Goal: Obtain resource: Download file/media

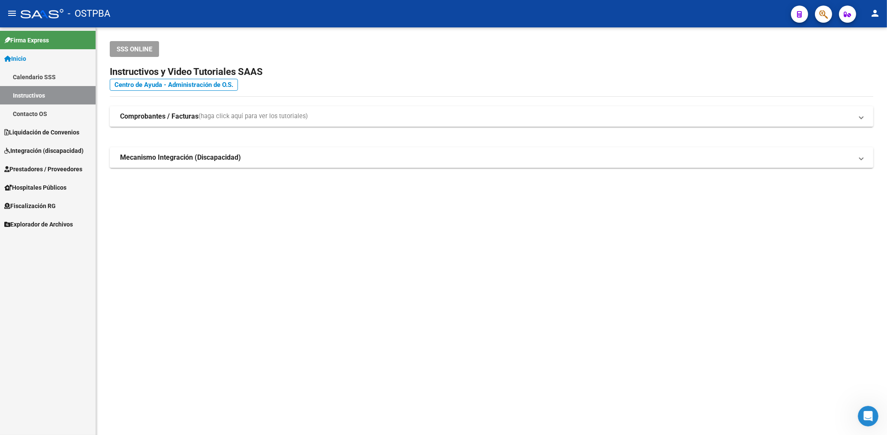
click at [59, 171] on span "Prestadores / Proveedores" at bounding box center [43, 169] width 78 height 9
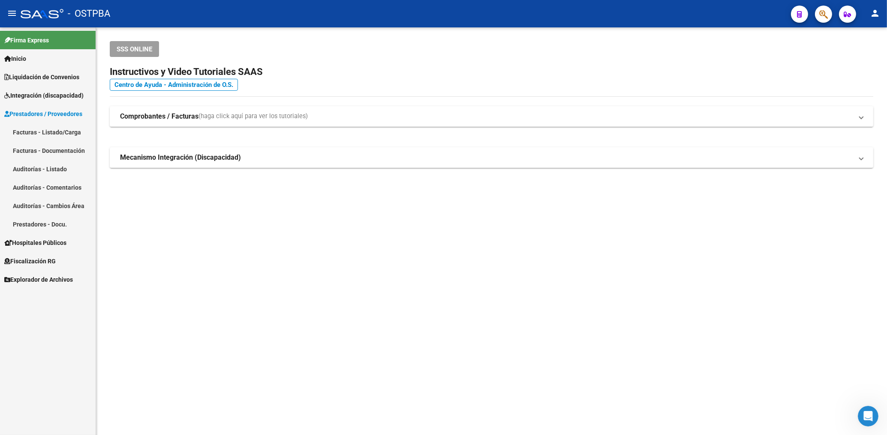
click at [63, 134] on link "Facturas - Listado/Carga" at bounding box center [48, 132] width 96 height 18
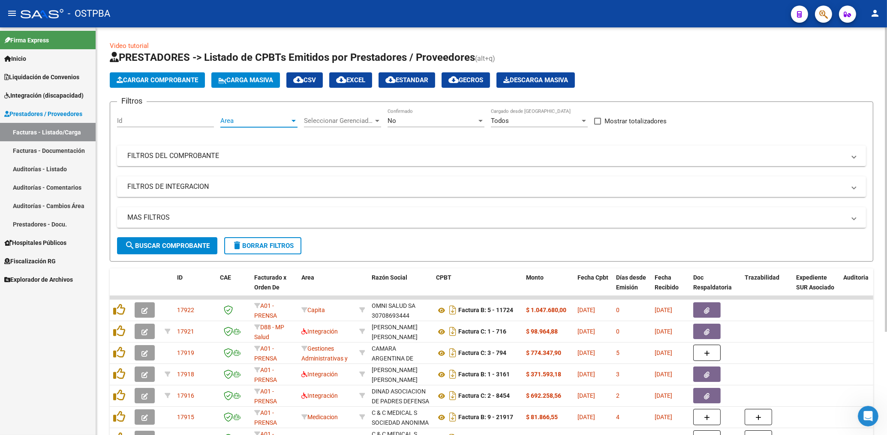
click at [246, 120] on span "Area" at bounding box center [254, 121] width 69 height 8
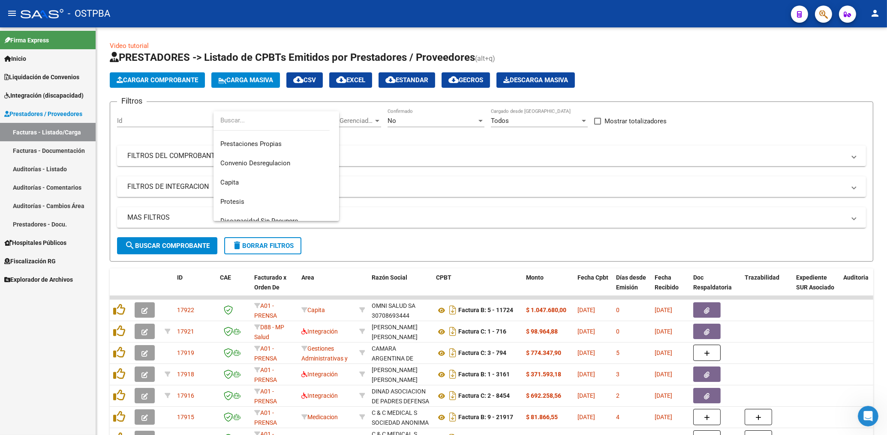
drag, startPoint x: 329, startPoint y: 152, endPoint x: 339, endPoint y: 192, distance: 40.6
click at [339, 77] on mat-option "Hospitales de Autogestión" at bounding box center [276, 66] width 126 height 19
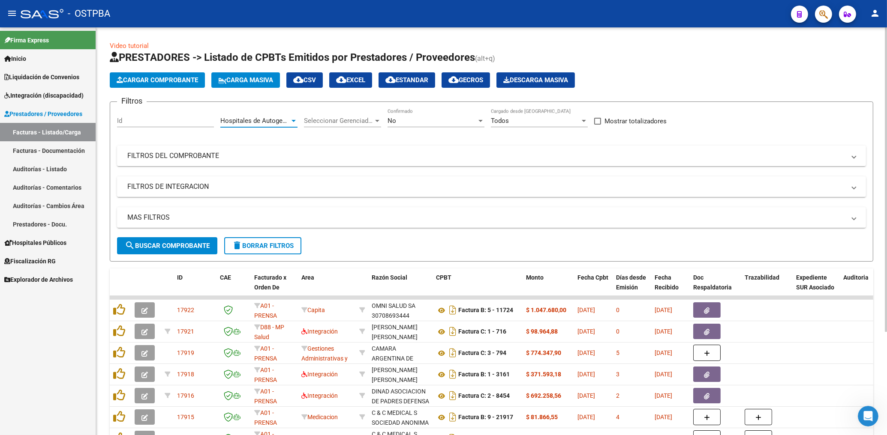
click at [293, 119] on div at bounding box center [294, 120] width 8 height 7
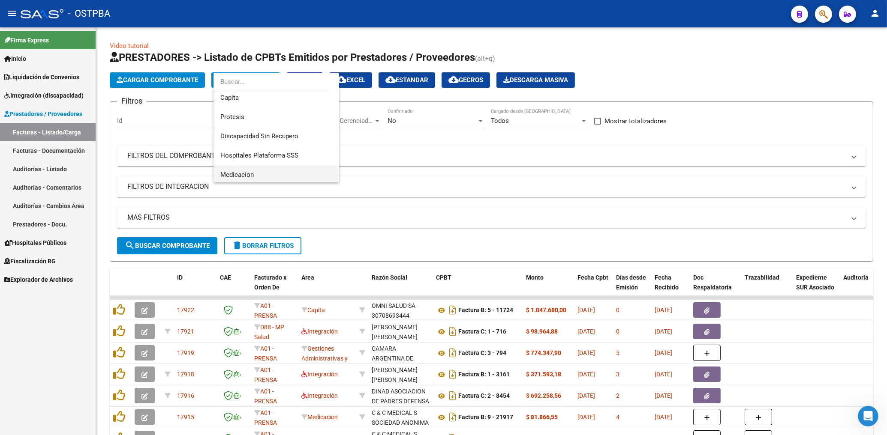
scroll to position [141, 0]
click at [235, 117] on span "Protesis" at bounding box center [232, 115] width 24 height 8
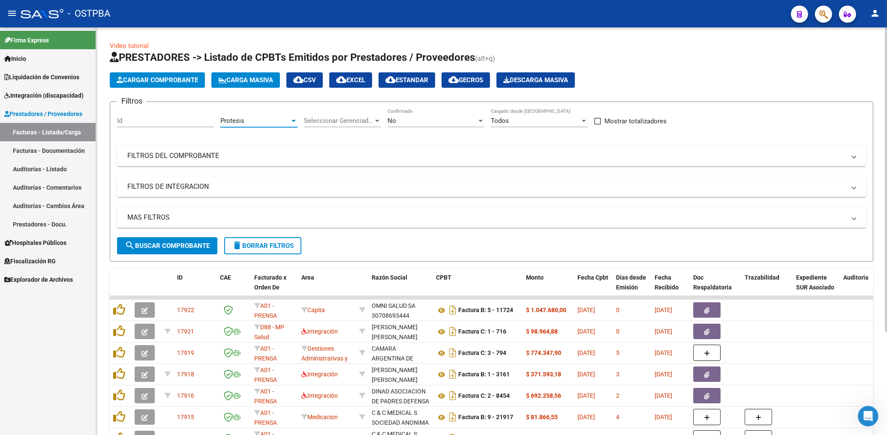
click at [400, 123] on div "No" at bounding box center [431, 121] width 89 height 8
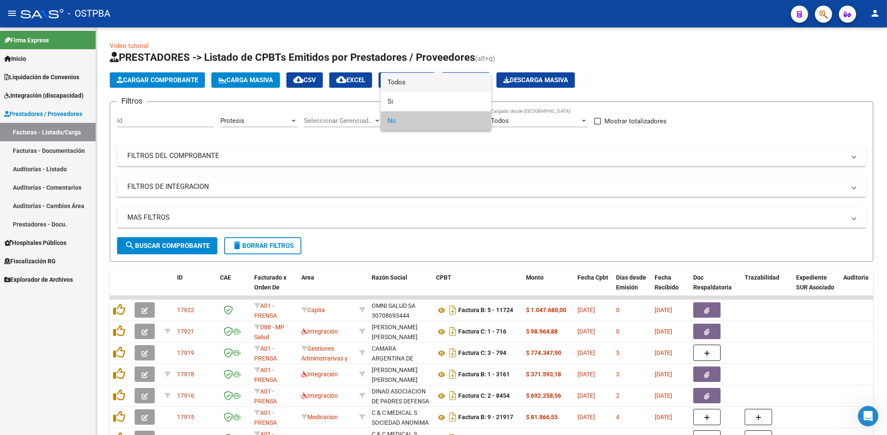
click at [398, 82] on span "Todos" at bounding box center [435, 82] width 97 height 19
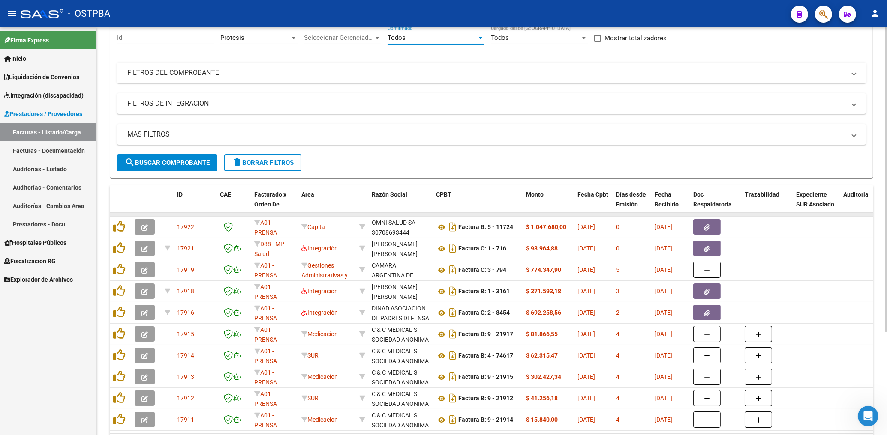
scroll to position [138, 0]
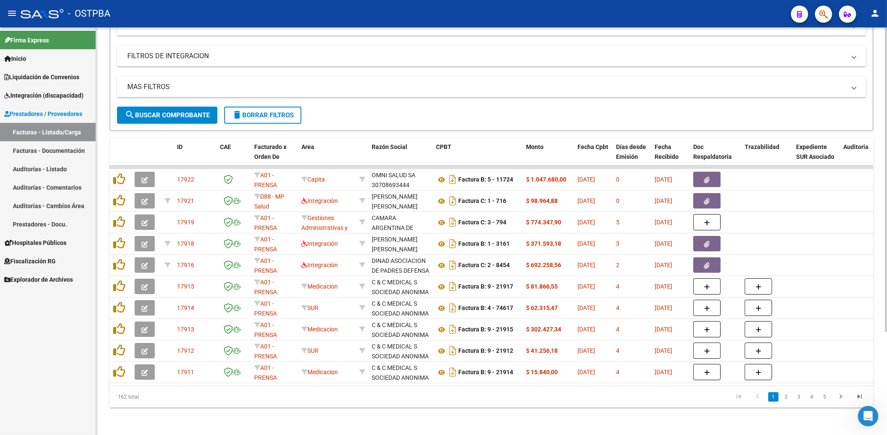
click at [192, 107] on button "search Buscar Comprobante" at bounding box center [167, 115] width 100 height 17
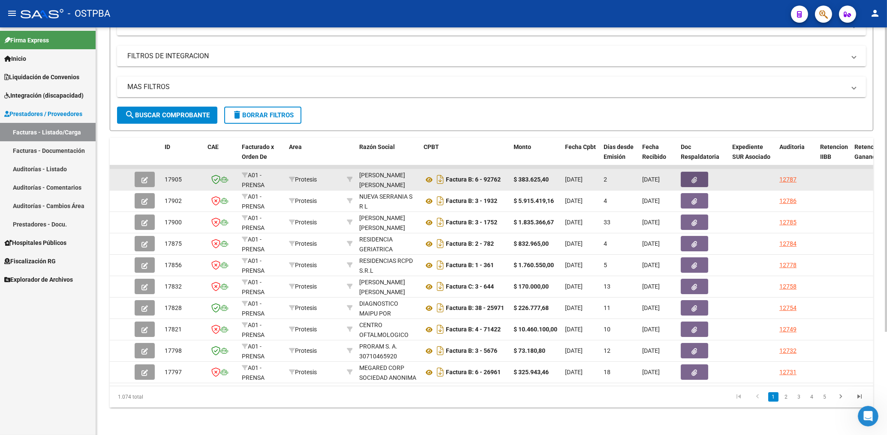
click at [692, 177] on icon "button" at bounding box center [695, 180] width 6 height 6
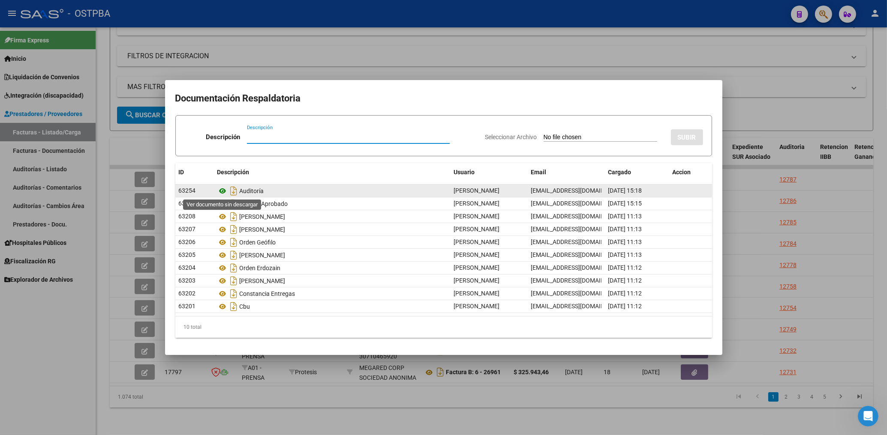
click at [222, 192] on icon at bounding box center [222, 191] width 11 height 10
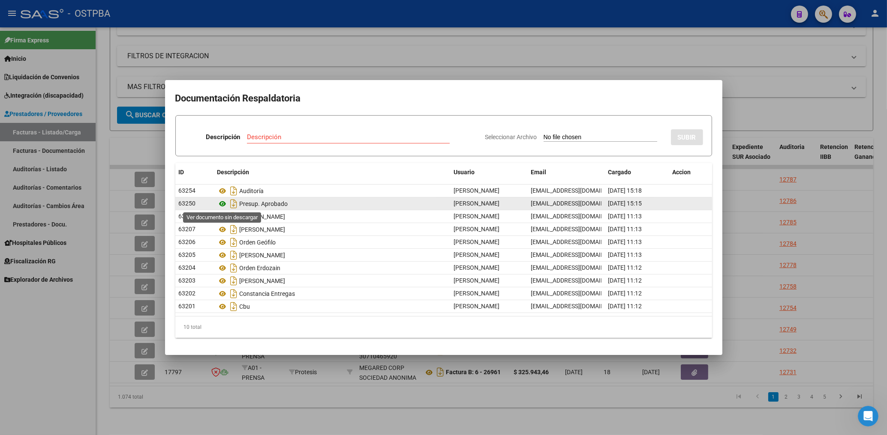
click at [220, 207] on icon at bounding box center [222, 204] width 11 height 10
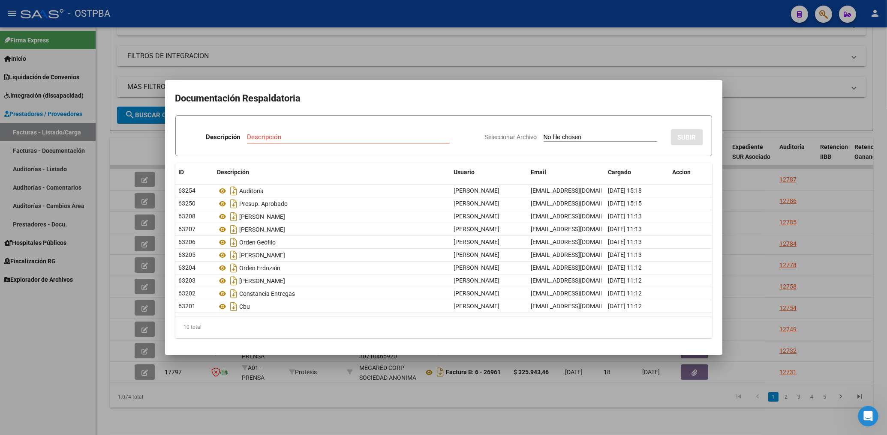
click at [414, 67] on div at bounding box center [443, 217] width 887 height 435
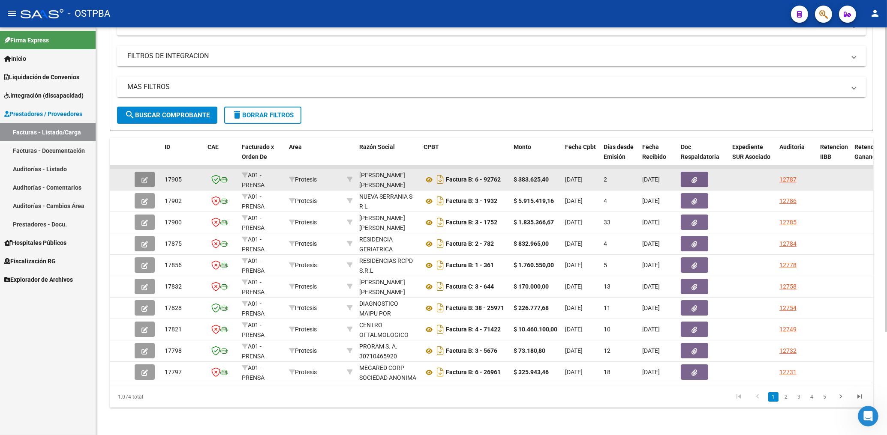
click at [147, 177] on icon "button" at bounding box center [144, 180] width 6 height 6
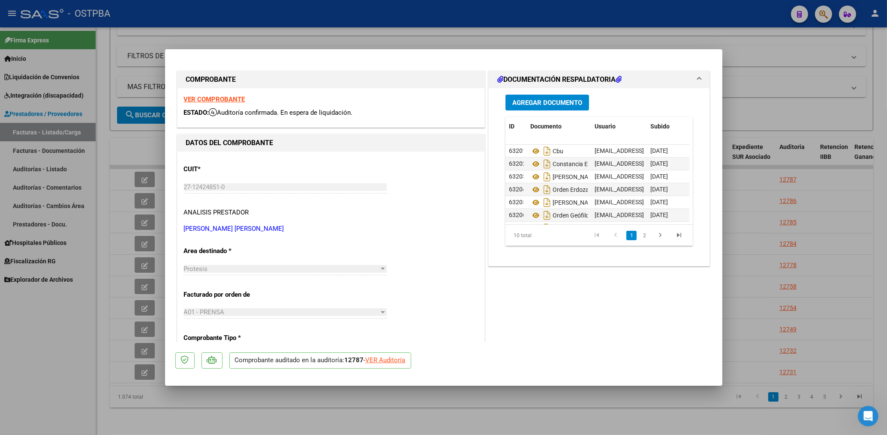
click at [231, 102] on strong "VER COMPROBANTE" at bounding box center [214, 100] width 61 height 8
click at [316, 30] on div at bounding box center [443, 217] width 887 height 435
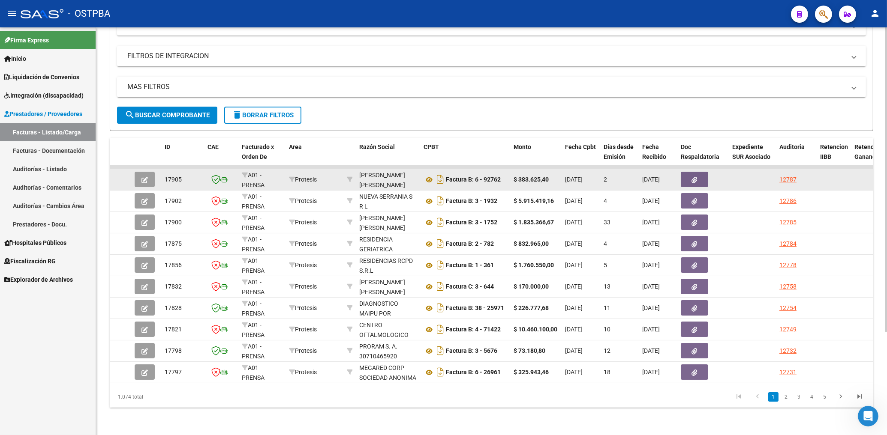
click at [693, 177] on icon "button" at bounding box center [695, 180] width 6 height 6
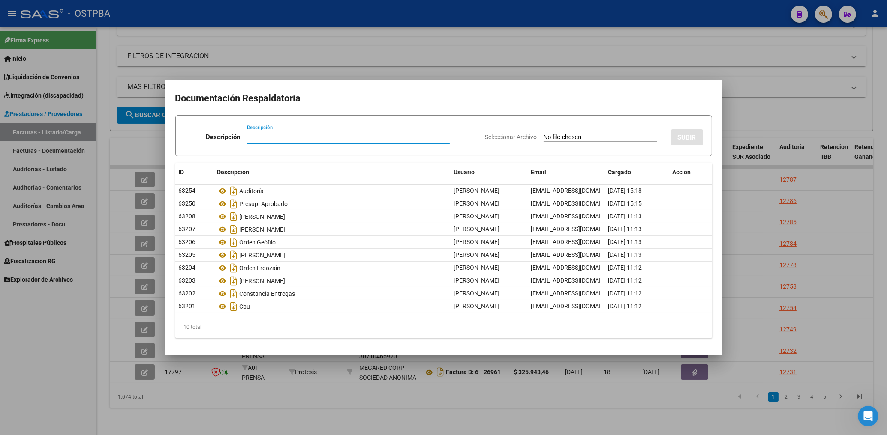
click at [265, 412] on div at bounding box center [443, 217] width 887 height 435
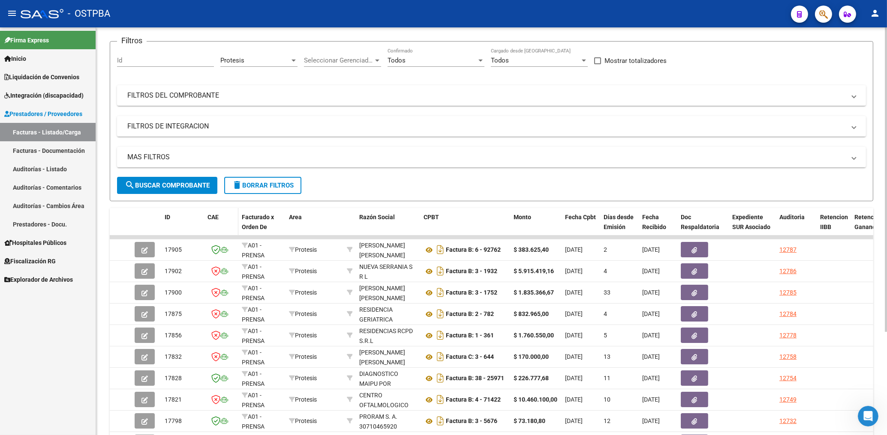
scroll to position [46, 0]
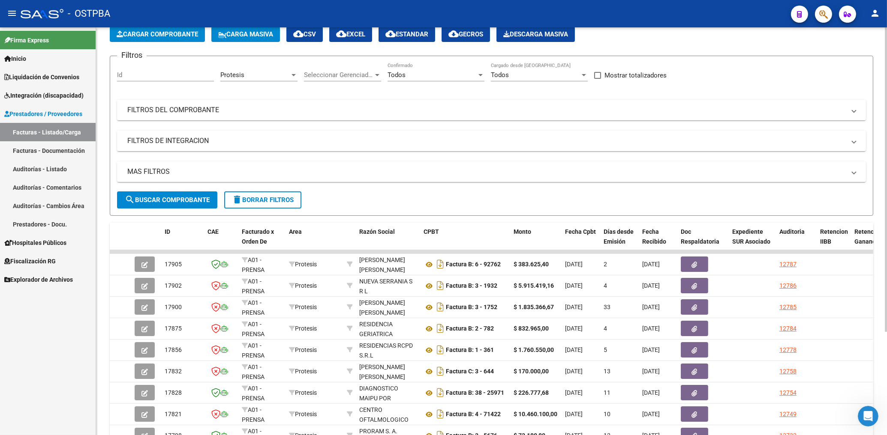
click at [159, 195] on button "search Buscar Comprobante" at bounding box center [167, 200] width 100 height 17
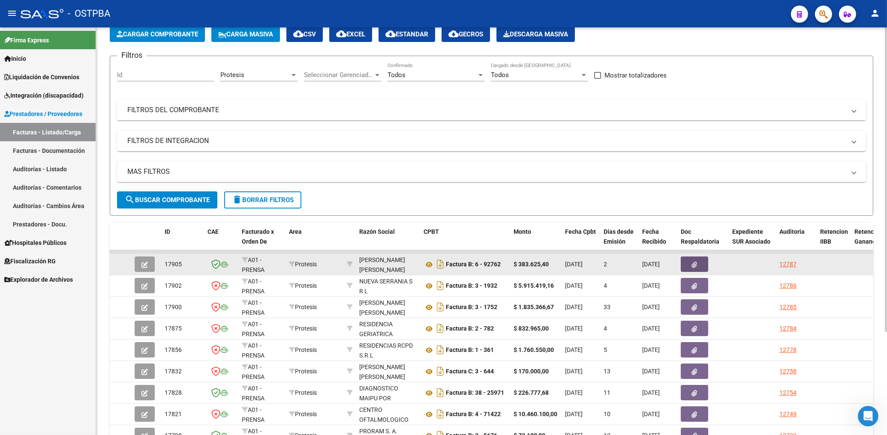
click at [703, 260] on button "button" at bounding box center [694, 264] width 27 height 15
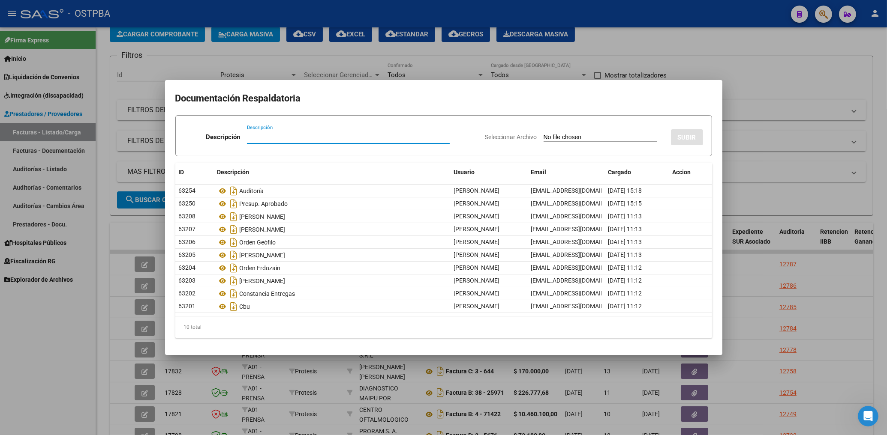
click at [680, 60] on div at bounding box center [443, 217] width 887 height 435
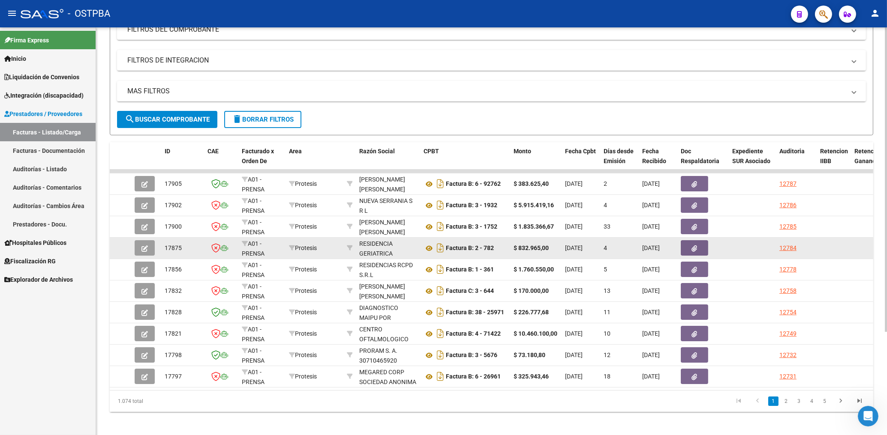
scroll to position [138, 0]
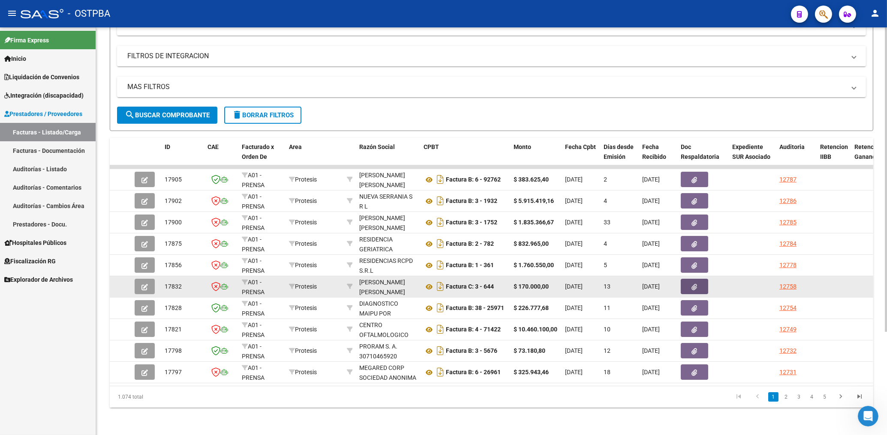
click at [697, 284] on button "button" at bounding box center [694, 286] width 27 height 15
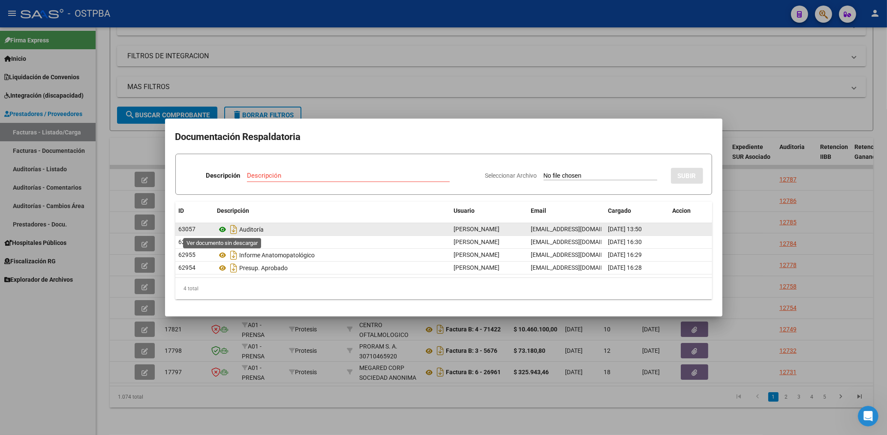
click at [220, 233] on icon at bounding box center [222, 230] width 11 height 10
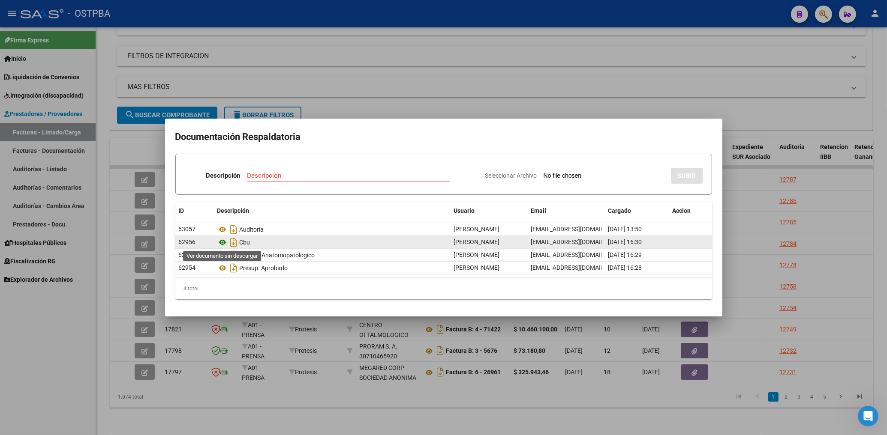
click at [222, 238] on icon at bounding box center [222, 242] width 11 height 10
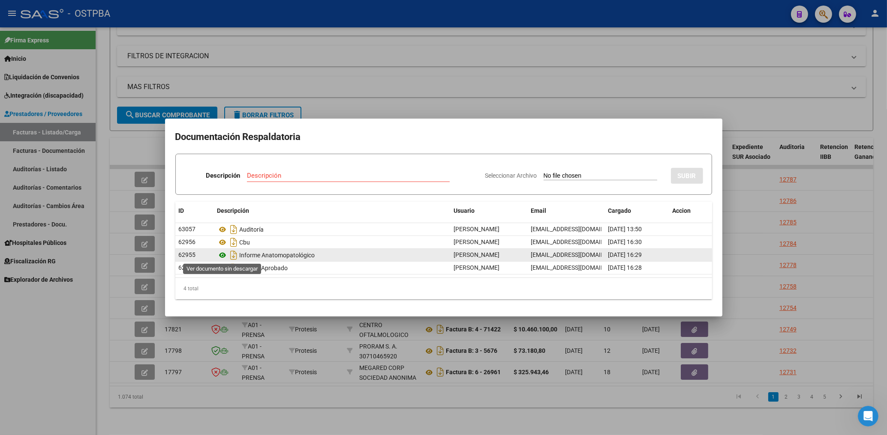
click at [222, 256] on icon at bounding box center [222, 255] width 11 height 10
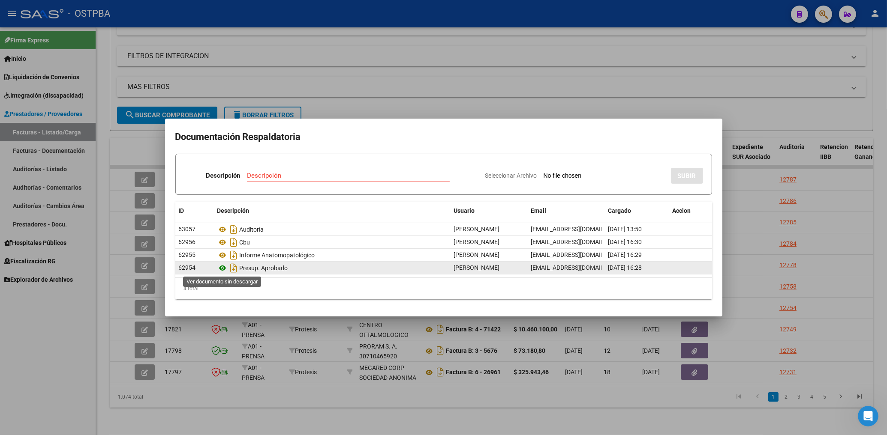
click at [219, 268] on icon at bounding box center [222, 268] width 11 height 10
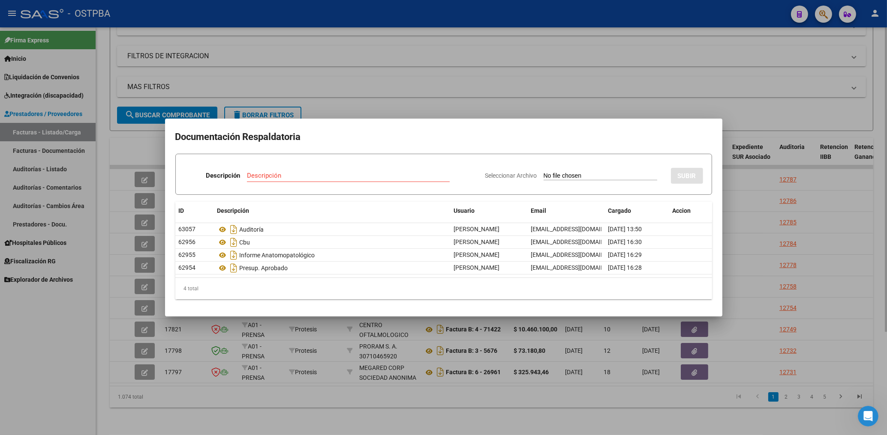
click at [436, 98] on div at bounding box center [443, 217] width 887 height 435
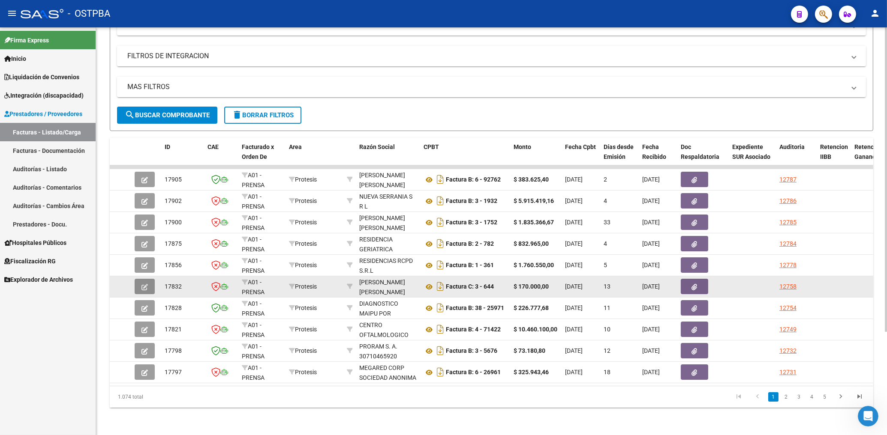
click at [145, 283] on button "button" at bounding box center [145, 286] width 20 height 15
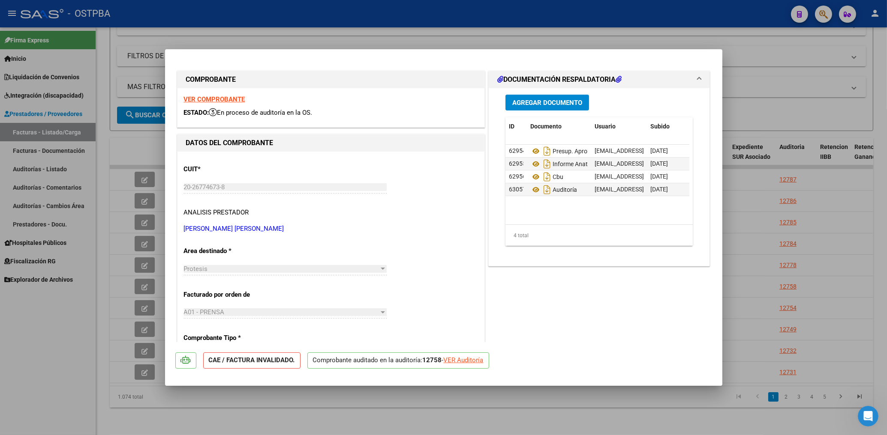
click at [218, 99] on strong "VER COMPROBANTE" at bounding box center [214, 100] width 61 height 8
click at [384, 30] on div at bounding box center [443, 217] width 887 height 435
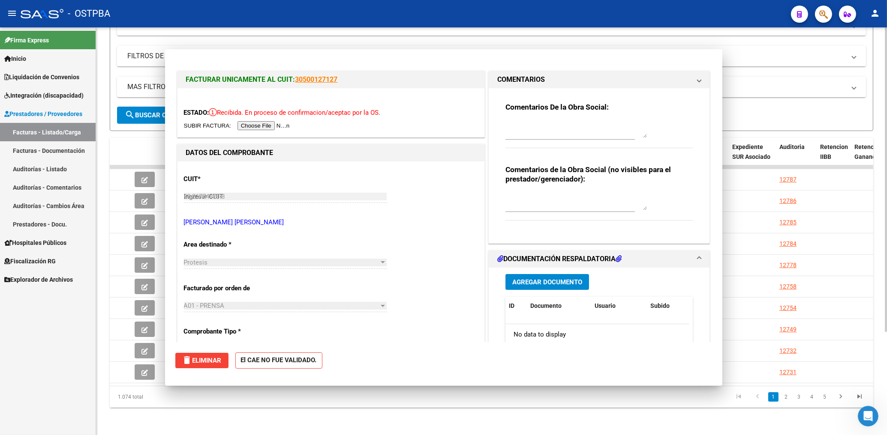
type input "$ 0,00"
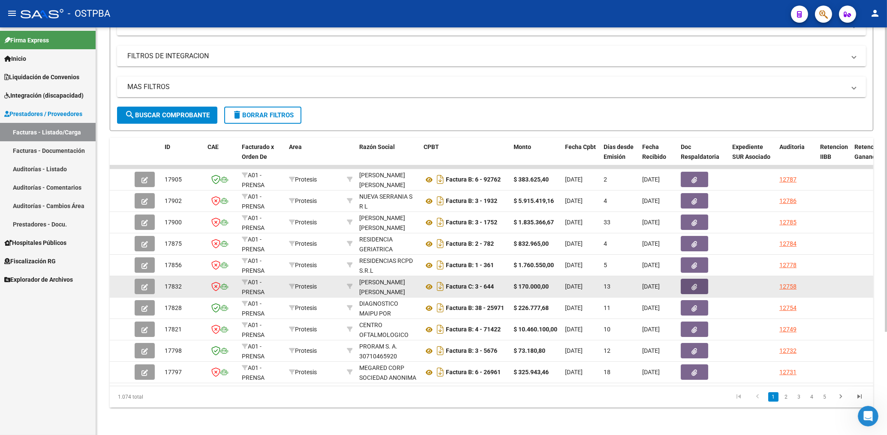
click at [699, 280] on button "button" at bounding box center [694, 286] width 27 height 15
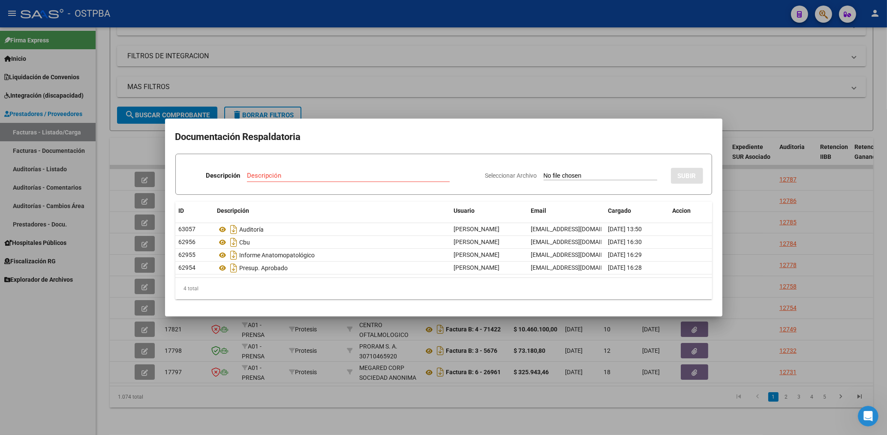
click at [510, 71] on div at bounding box center [443, 217] width 887 height 435
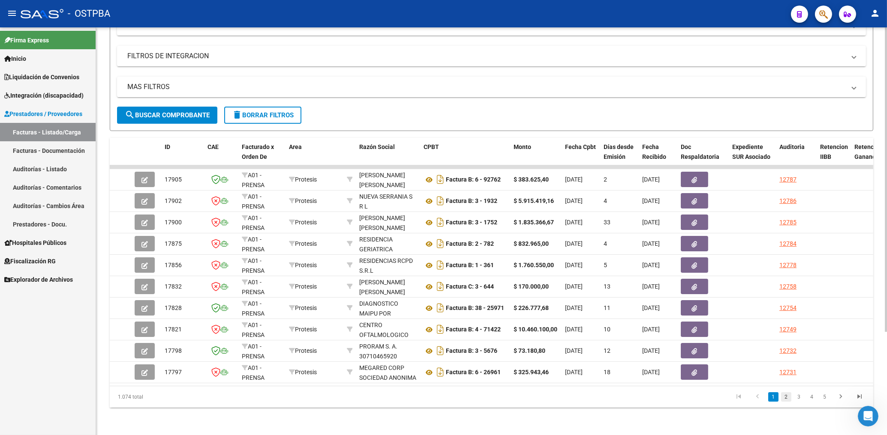
click at [788, 394] on link "2" at bounding box center [786, 397] width 10 height 9
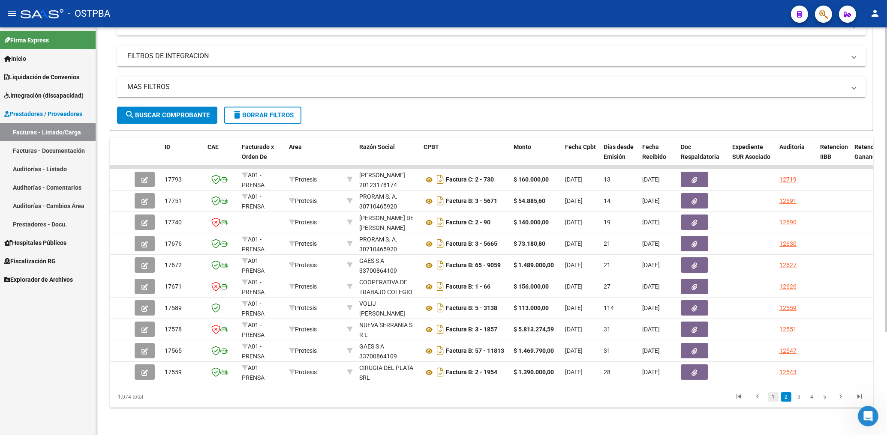
click at [774, 398] on link "1" at bounding box center [773, 397] width 10 height 9
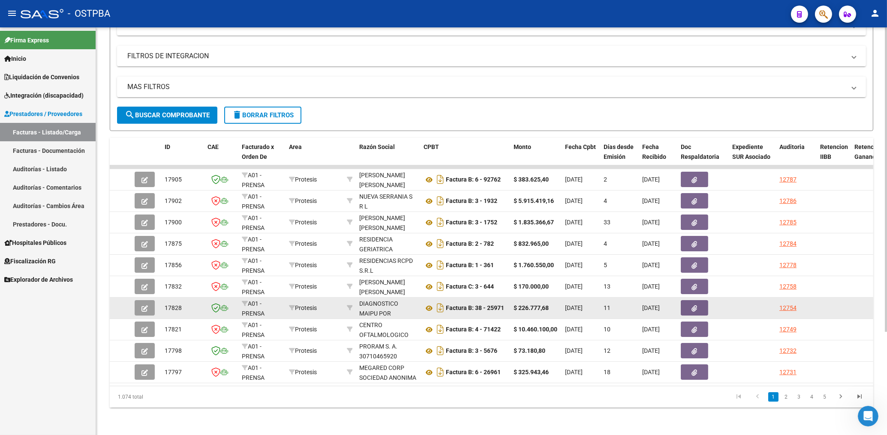
click at [698, 300] on button "button" at bounding box center [694, 307] width 27 height 15
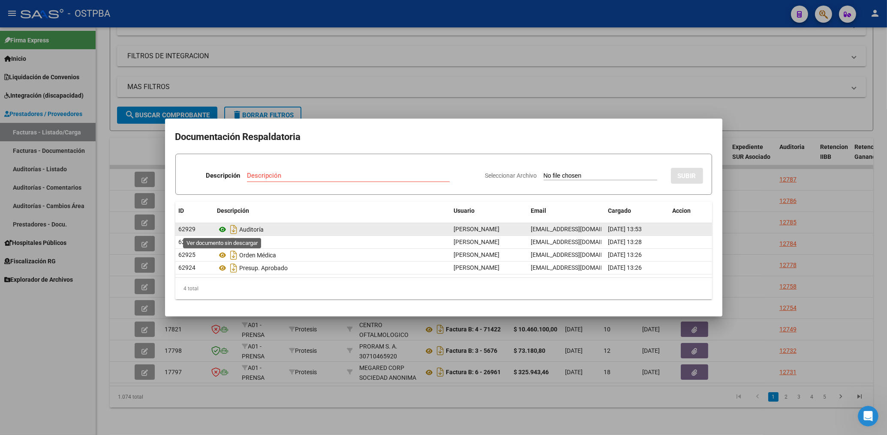
click at [222, 230] on icon at bounding box center [222, 230] width 11 height 10
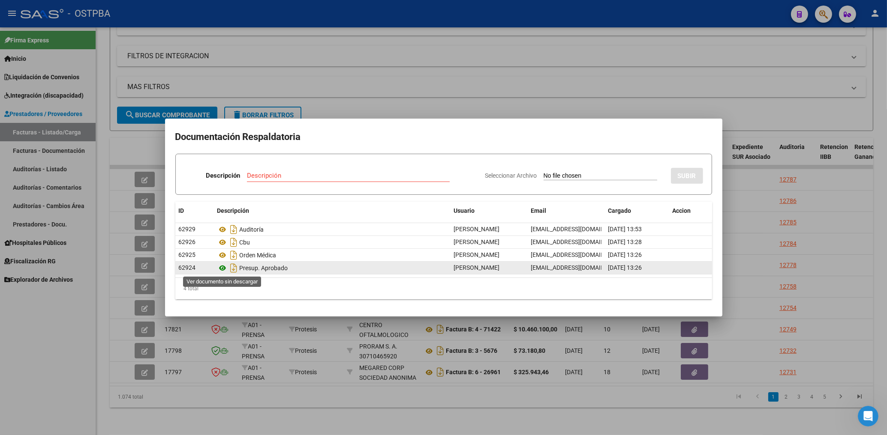
click at [222, 267] on icon at bounding box center [222, 268] width 11 height 10
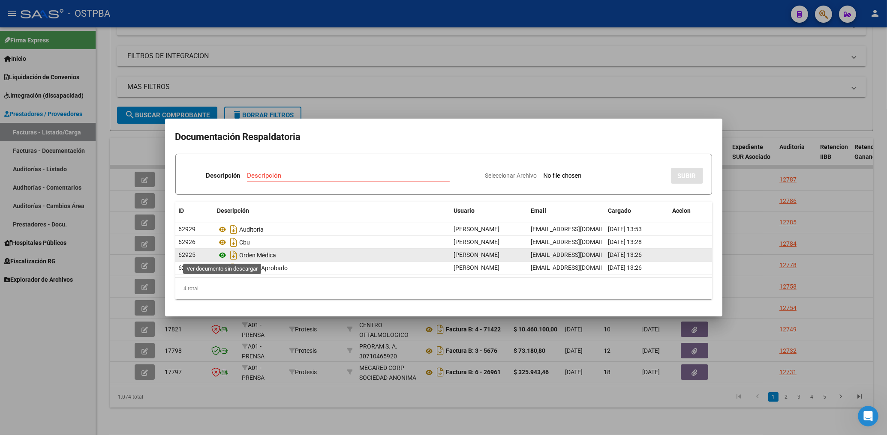
click at [222, 255] on icon at bounding box center [222, 255] width 11 height 10
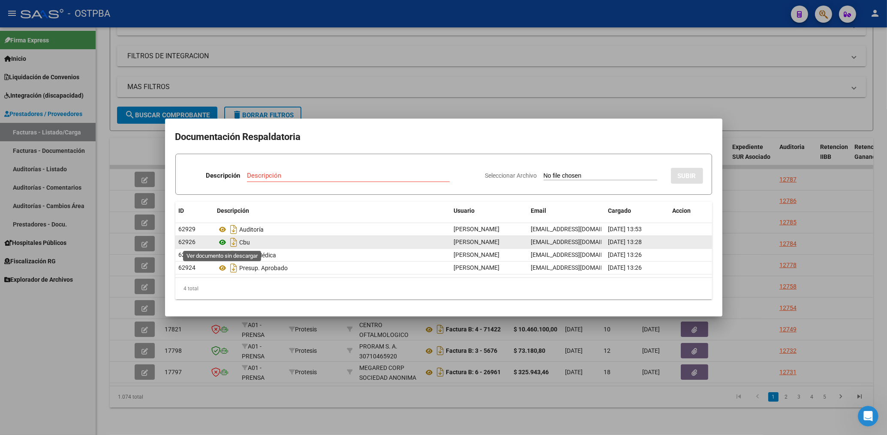
click at [221, 243] on icon at bounding box center [222, 242] width 11 height 10
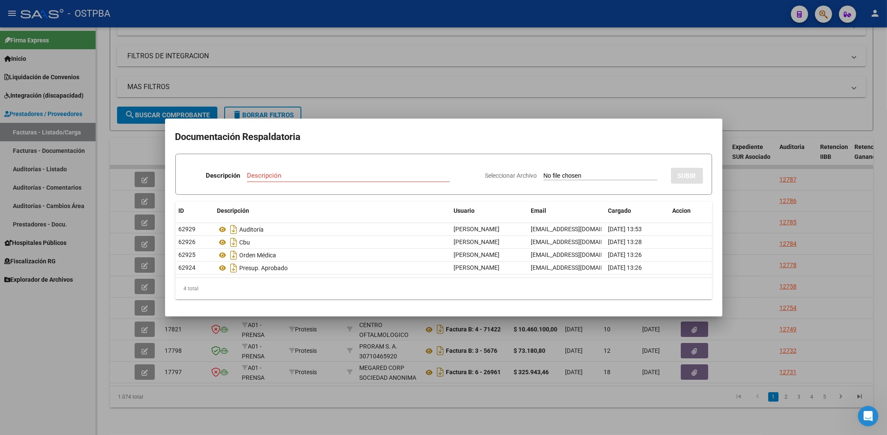
click at [415, 97] on div at bounding box center [443, 217] width 887 height 435
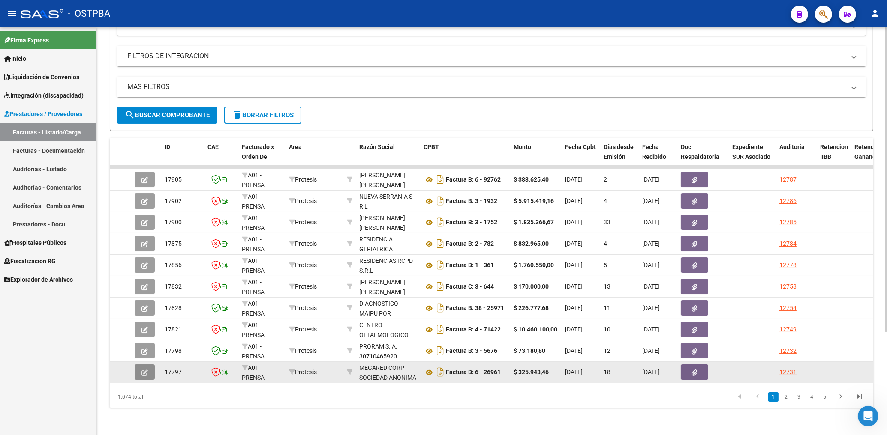
click at [141, 366] on button "button" at bounding box center [145, 372] width 20 height 15
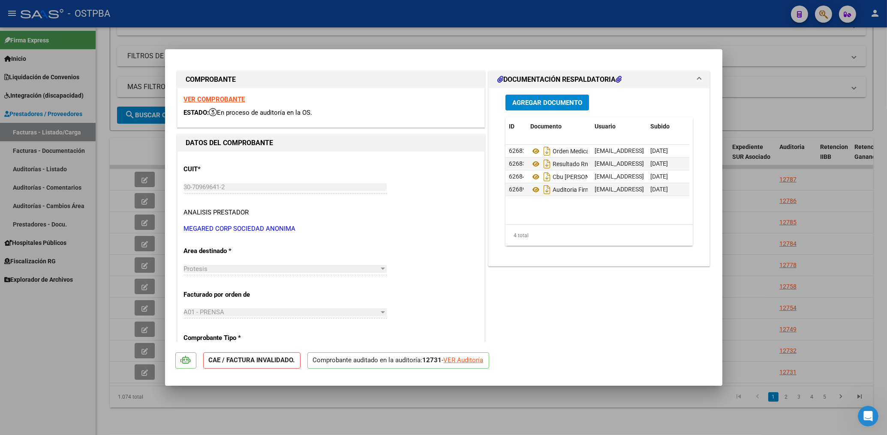
click at [236, 97] on strong "VER COMPROBANTE" at bounding box center [214, 100] width 61 height 8
click at [417, 30] on div at bounding box center [443, 217] width 887 height 435
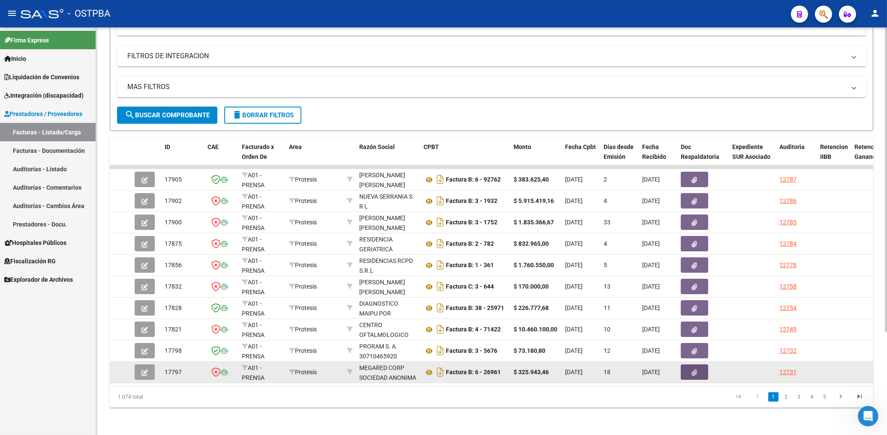
click at [690, 366] on button "button" at bounding box center [694, 372] width 27 height 15
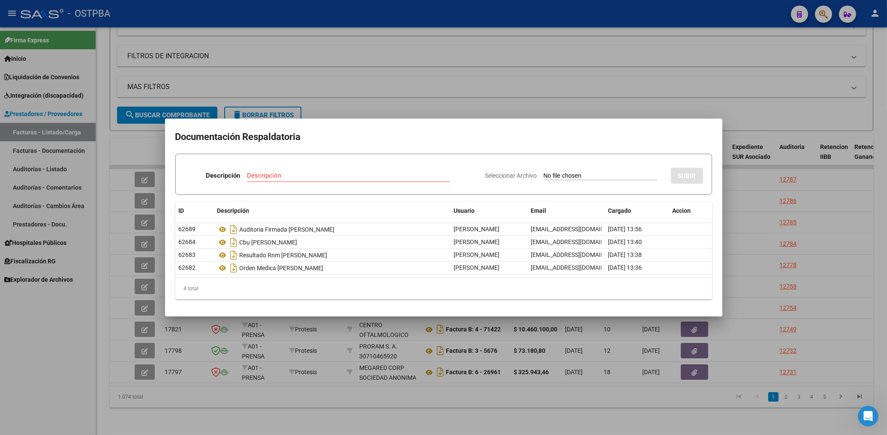
click at [546, 86] on div at bounding box center [443, 217] width 887 height 435
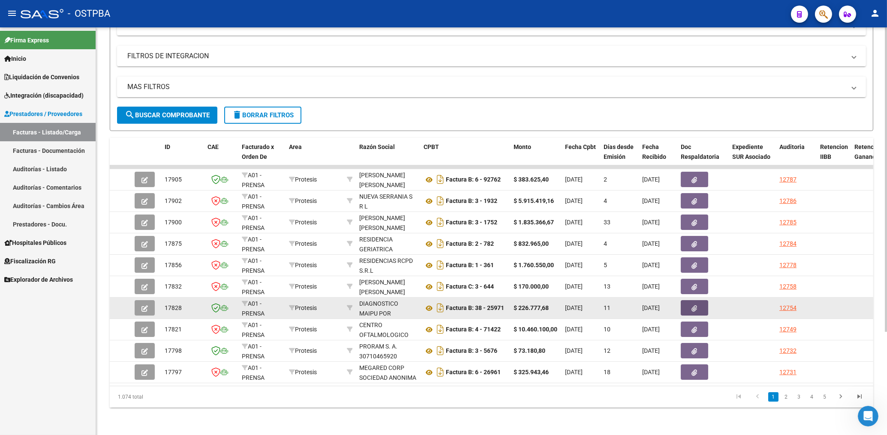
click at [697, 306] on icon "button" at bounding box center [695, 309] width 6 height 6
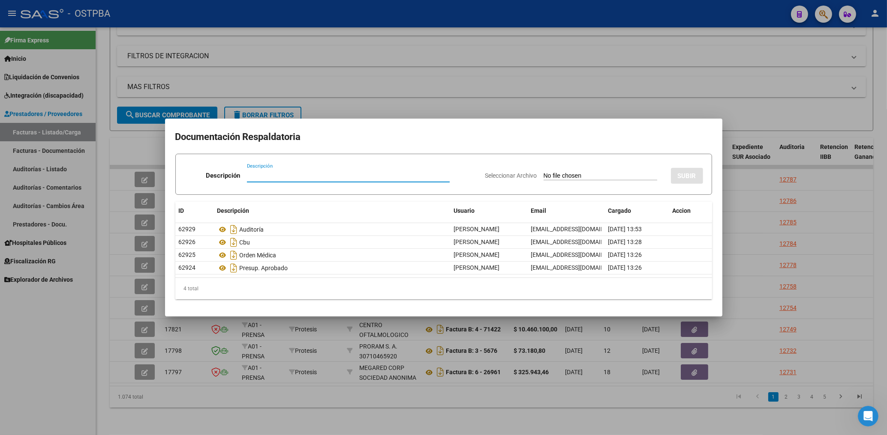
click at [537, 101] on div at bounding box center [443, 217] width 887 height 435
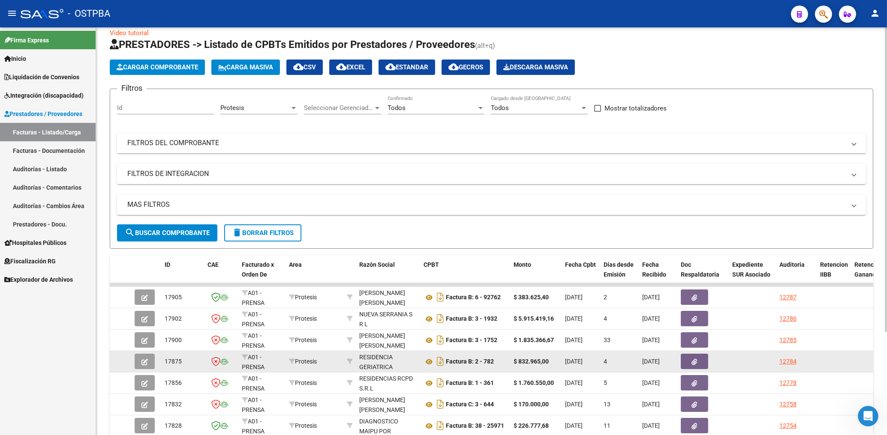
scroll to position [0, 0]
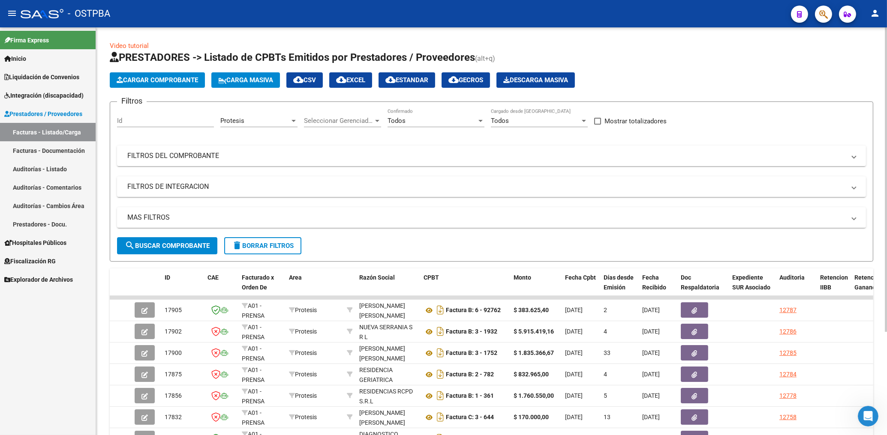
click at [262, 124] on div "Protesis" at bounding box center [254, 121] width 69 height 8
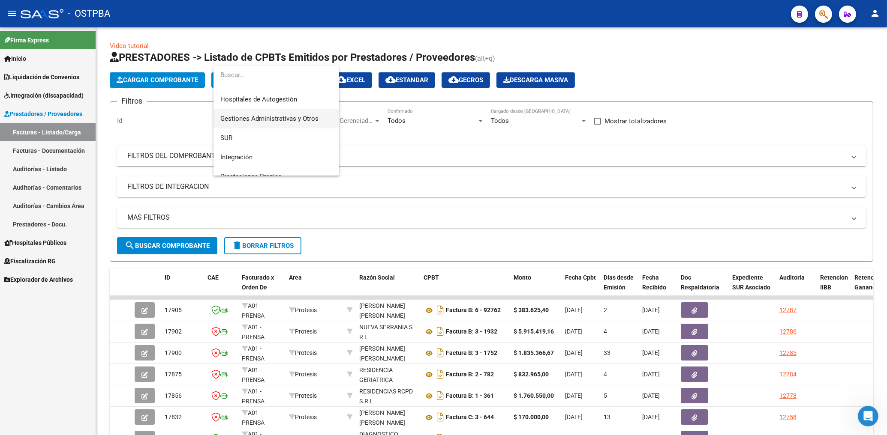
scroll to position [9, 0]
click at [223, 138] on span "SUR" at bounding box center [276, 143] width 112 height 19
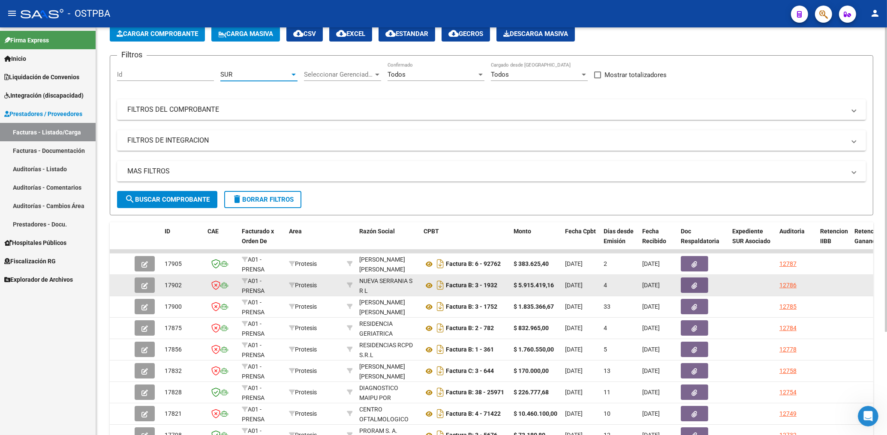
scroll to position [92, 0]
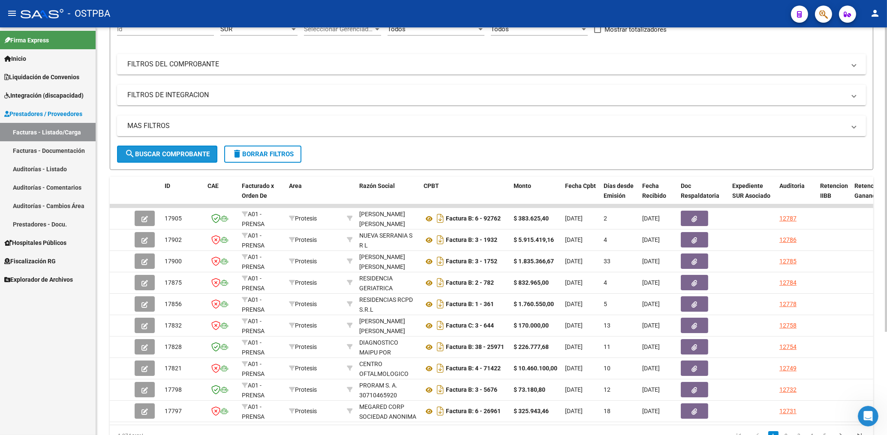
click at [194, 157] on span "search Buscar Comprobante" at bounding box center [167, 154] width 85 height 8
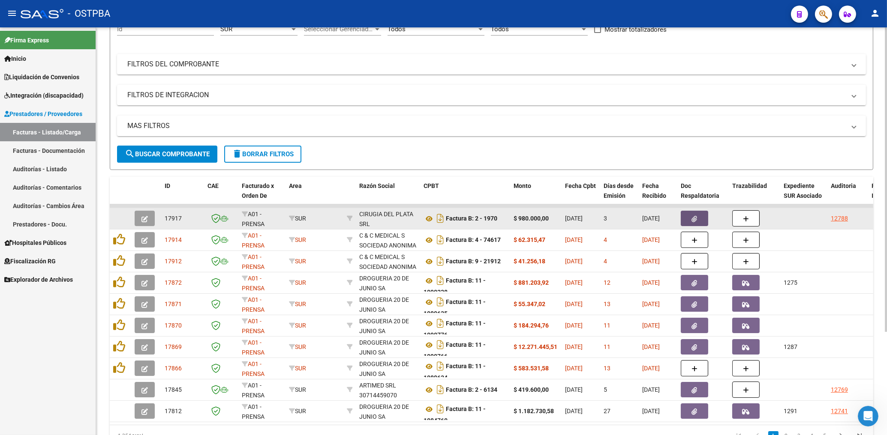
click at [692, 222] on button "button" at bounding box center [694, 218] width 27 height 15
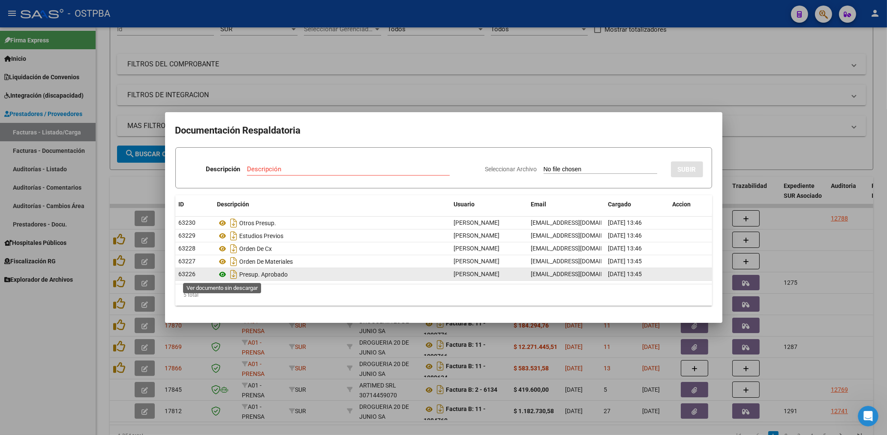
click at [225, 275] on icon at bounding box center [222, 275] width 11 height 10
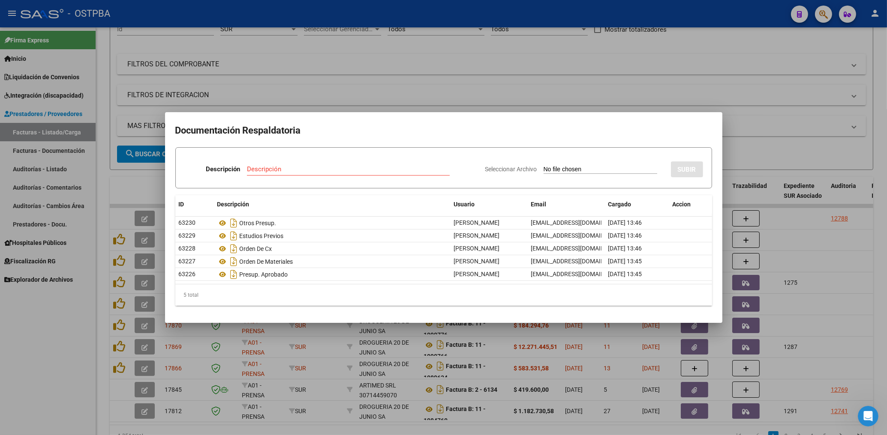
click at [462, 74] on div at bounding box center [443, 217] width 887 height 435
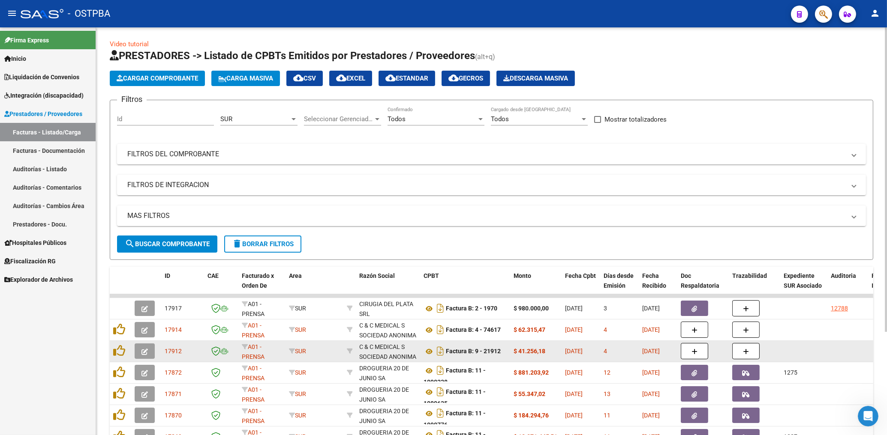
scroll to position [0, 0]
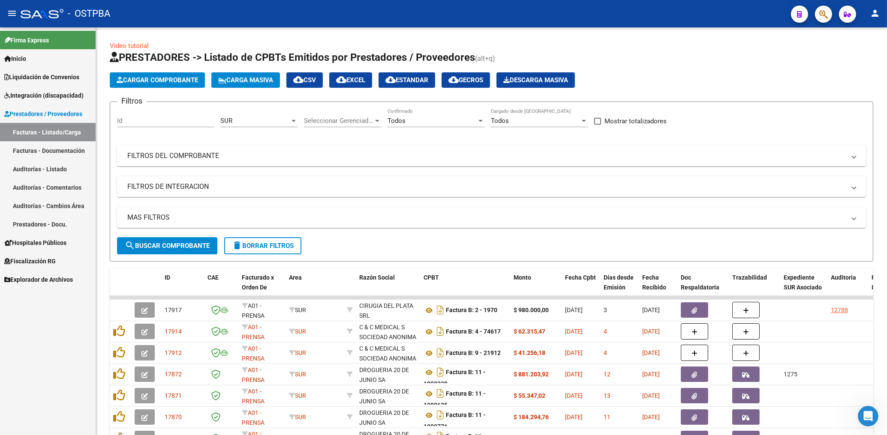
click at [866, 15] on mat-toolbar "menu - OSTPBA person" at bounding box center [443, 13] width 887 height 27
click at [871, 13] on mat-icon "person" at bounding box center [875, 13] width 10 height 10
click at [856, 56] on button "exit_to_app Salir" at bounding box center [857, 56] width 52 height 21
